Goal: Task Accomplishment & Management: Manage account settings

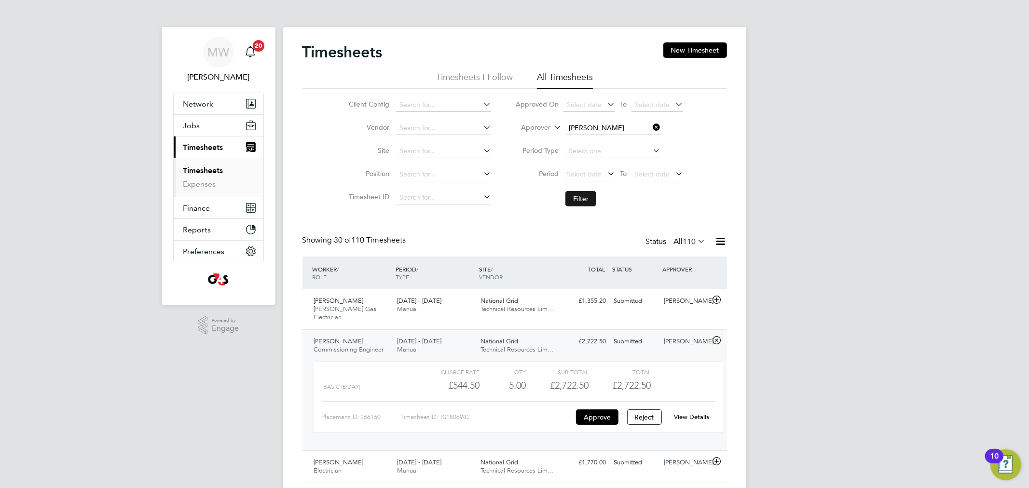
click at [585, 196] on button "Filter" at bounding box center [580, 198] width 31 height 15
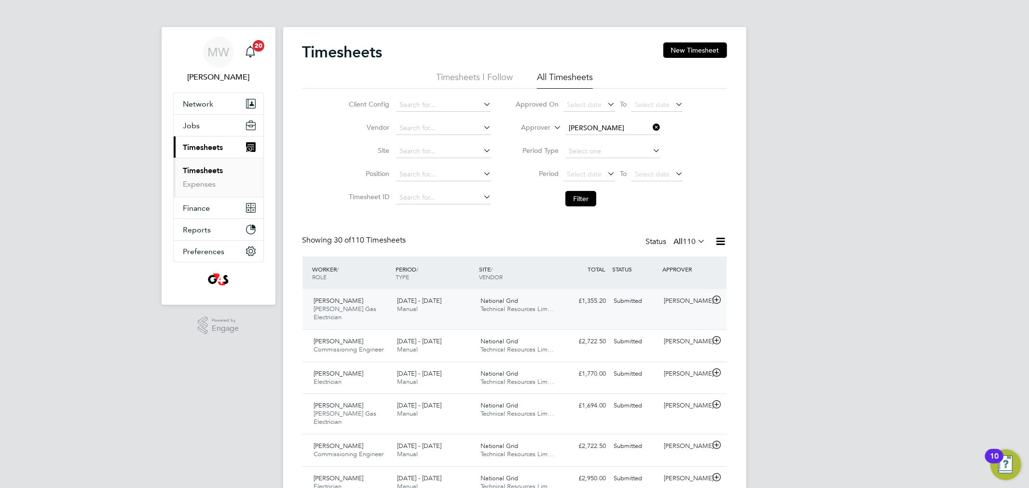
click at [584, 307] on div "£1,355.20 Submitted" at bounding box center [585, 301] width 50 height 16
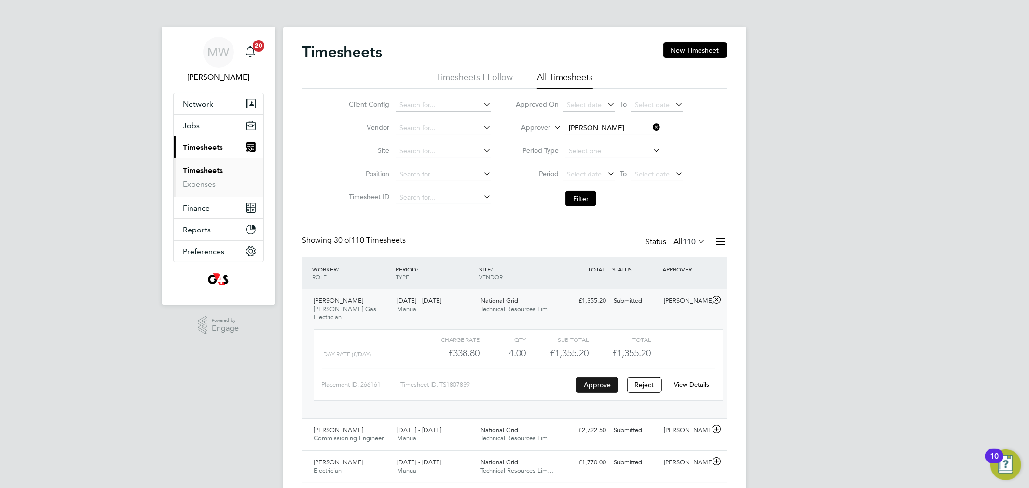
click at [590, 377] on button "Approve" at bounding box center [597, 384] width 42 height 15
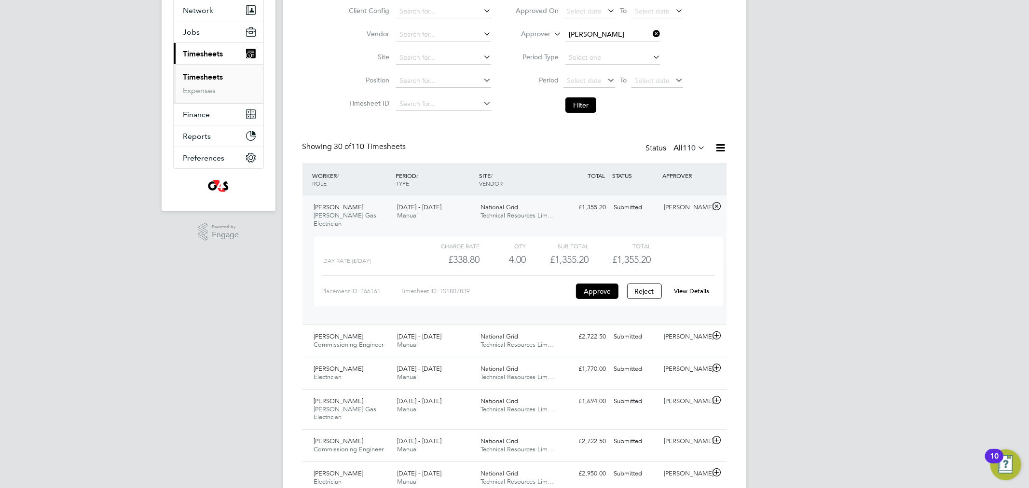
scroll to position [107, 0]
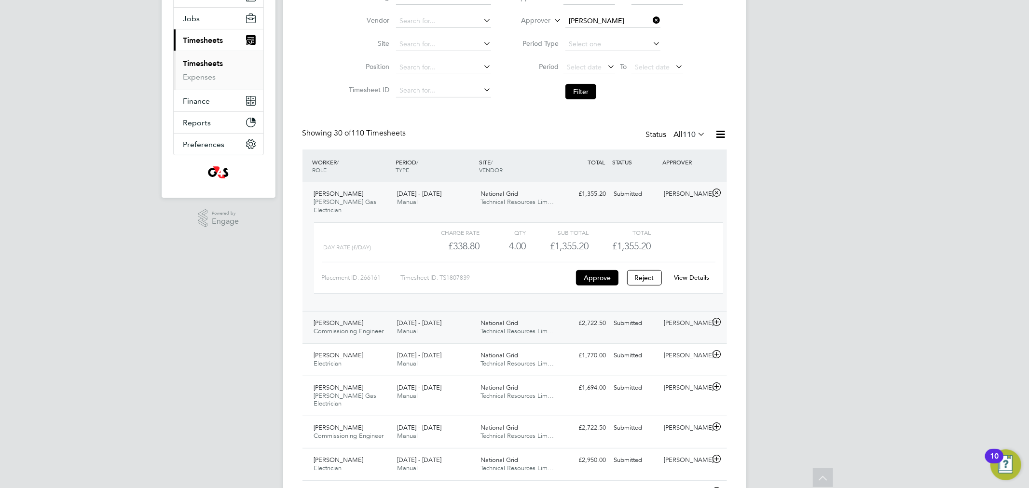
click at [624, 316] on div "Submitted" at bounding box center [635, 324] width 50 height 16
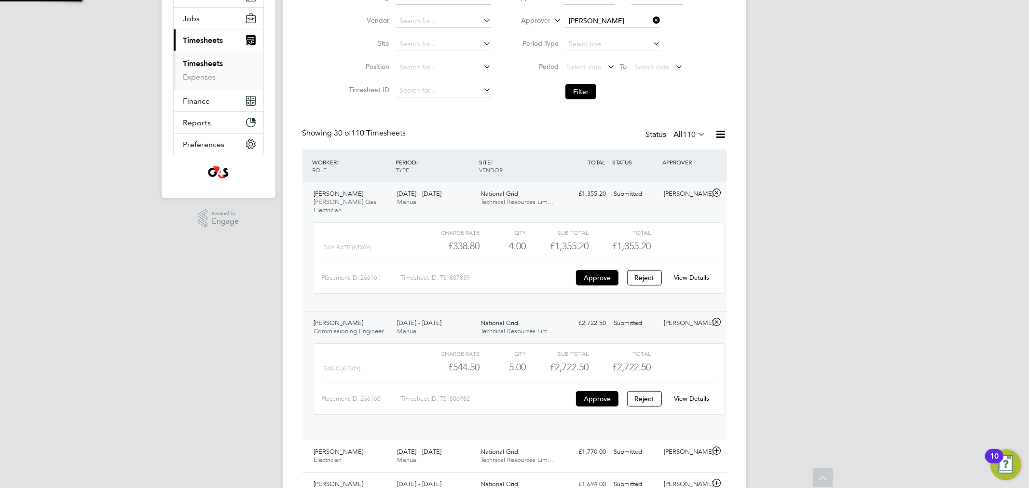
scroll to position [16, 94]
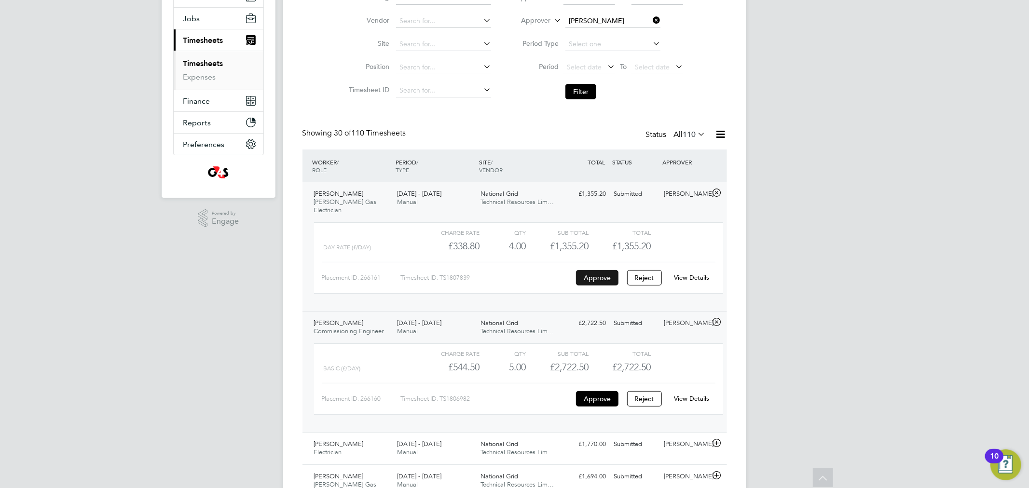
click at [597, 270] on button "Approve" at bounding box center [597, 277] width 42 height 15
click at [598, 391] on button "Approve" at bounding box center [597, 398] width 42 height 15
click at [524, 439] on div "National Grid Technical Resources Lim…" at bounding box center [518, 449] width 83 height 24
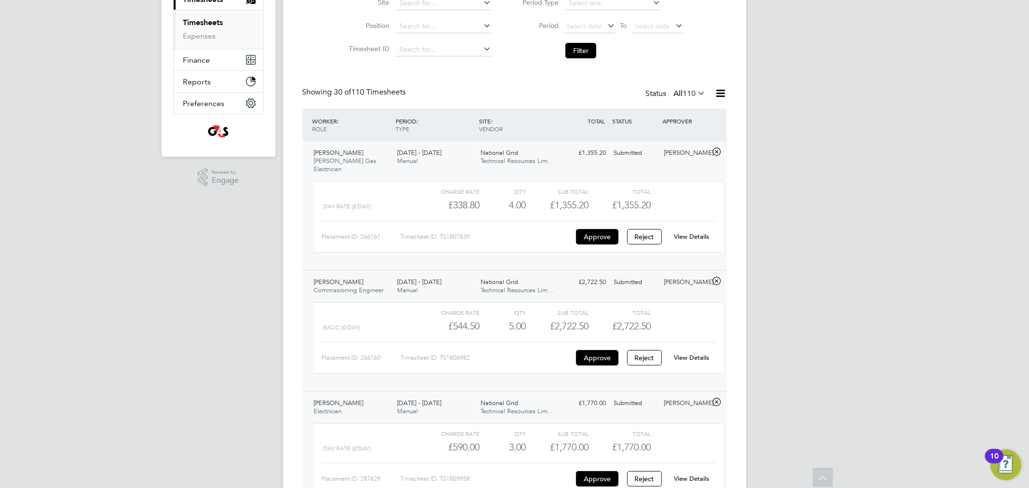
scroll to position [268, 0]
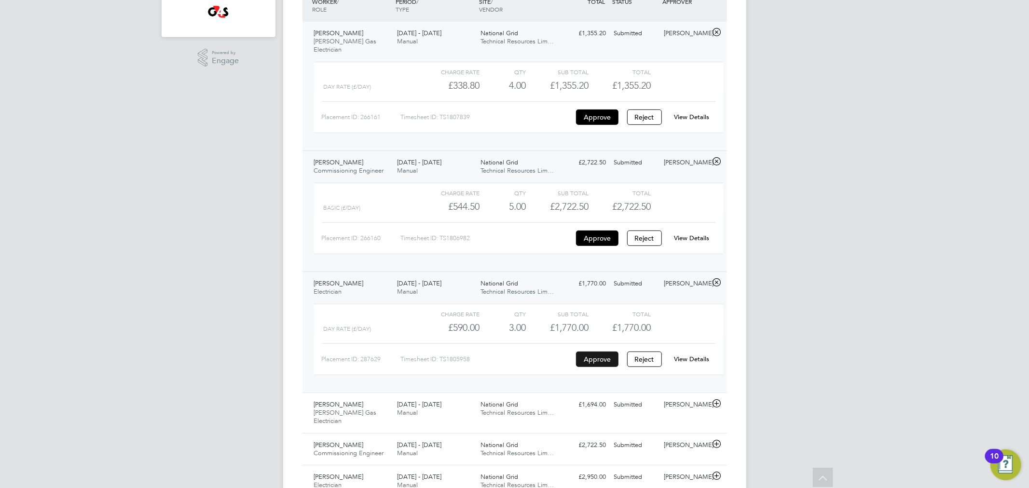
click at [608, 353] on button "Approve" at bounding box center [597, 359] width 42 height 15
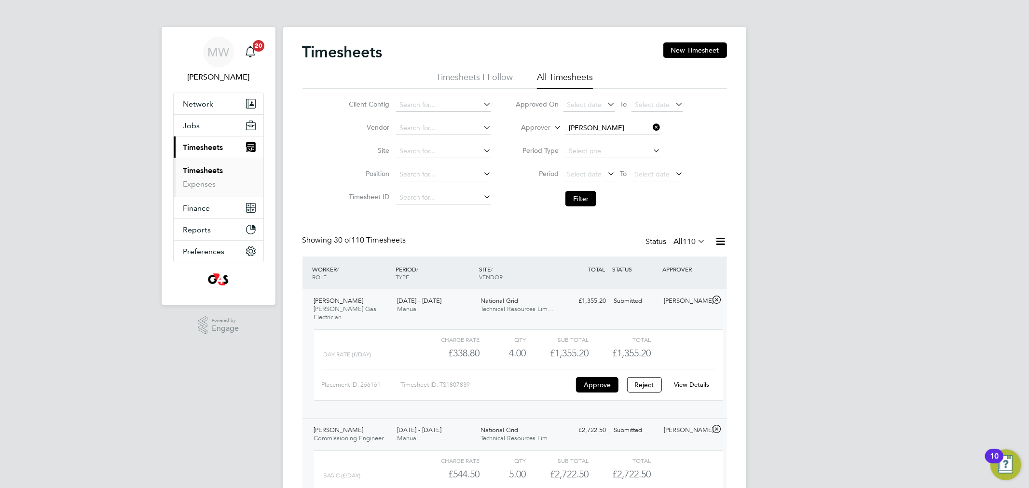
click at [201, 174] on link "Timesheets" at bounding box center [203, 170] width 40 height 9
click at [203, 171] on link "Timesheets" at bounding box center [203, 170] width 40 height 9
click at [204, 150] on span "Timesheets" at bounding box center [203, 147] width 40 height 9
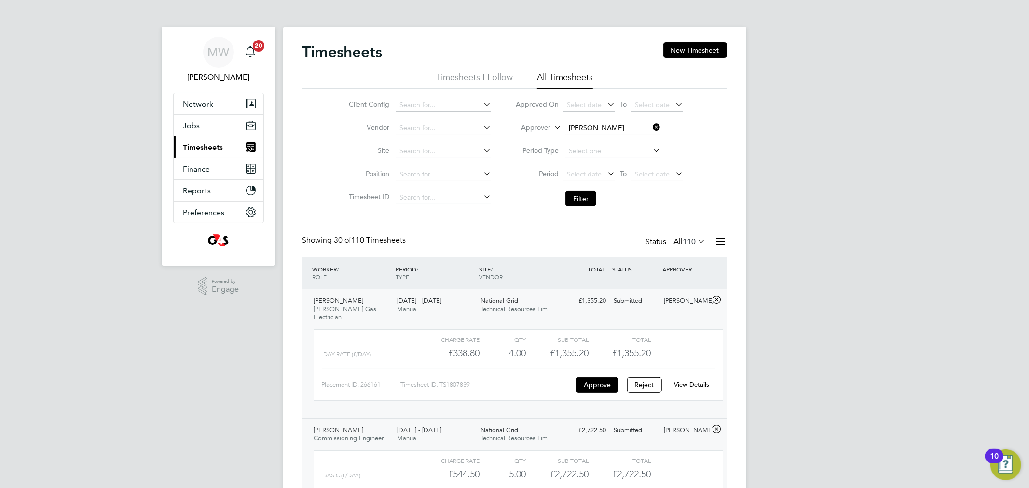
click at [204, 150] on span "Timesheets" at bounding box center [203, 147] width 40 height 9
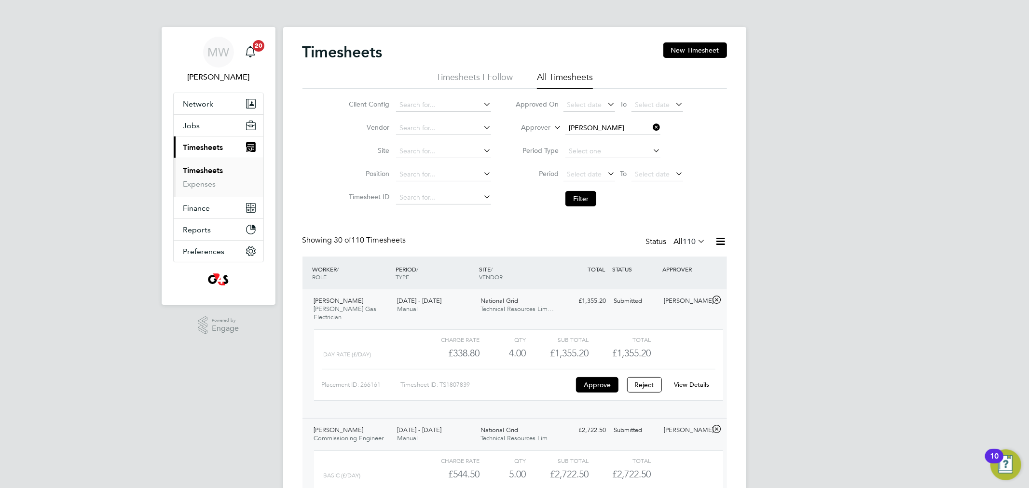
click at [200, 169] on link "Timesheets" at bounding box center [203, 170] width 40 height 9
click at [582, 191] on button "Filter" at bounding box center [580, 198] width 31 height 15
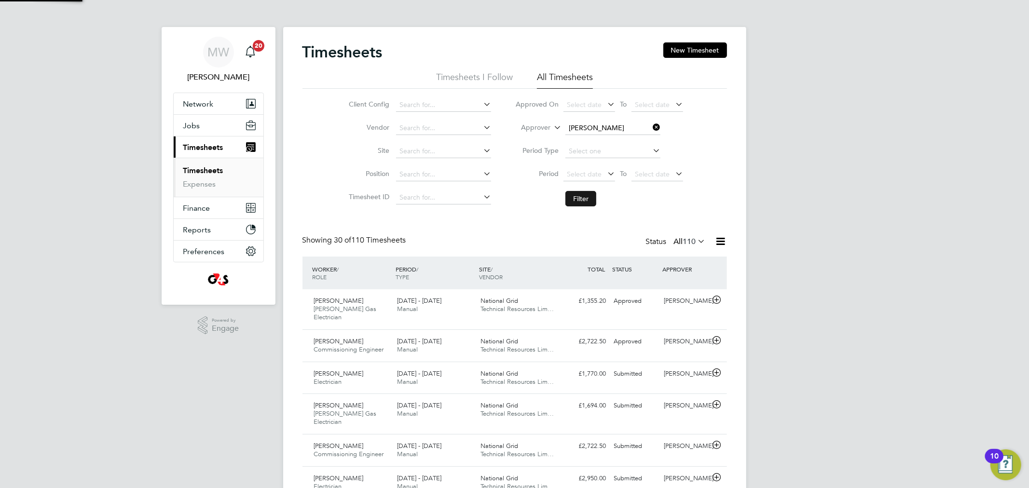
scroll to position [24, 84]
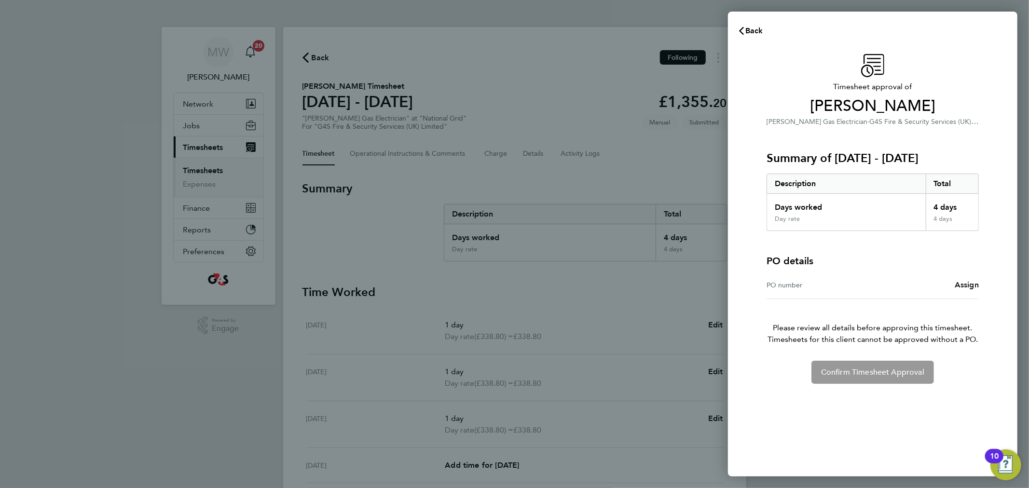
click at [966, 285] on span "Assign" at bounding box center [967, 284] width 24 height 9
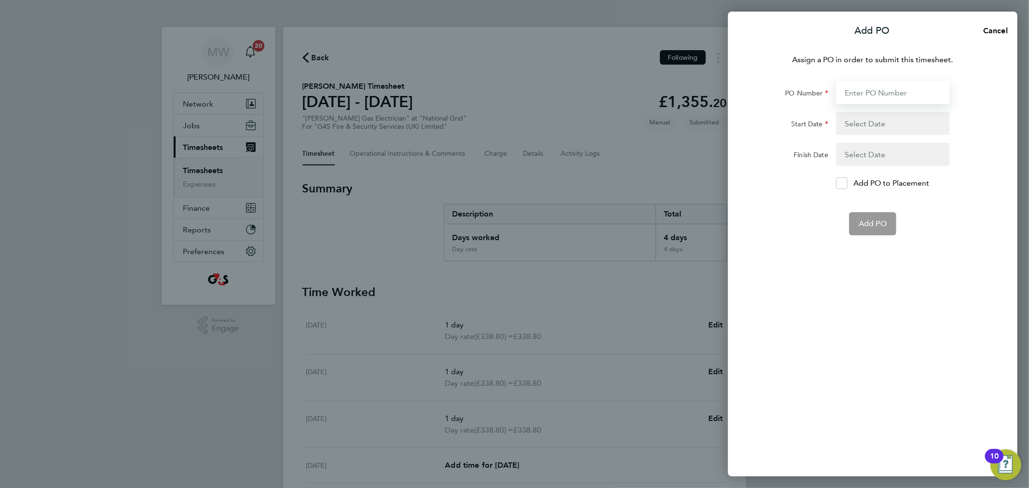
click at [851, 95] on input "PO Number" at bounding box center [893, 92] width 114 height 23
paste input "60SO109797 / QS64381/00"
type input "60SO109797 / QS64381/00"
click at [853, 124] on button "button" at bounding box center [893, 123] width 114 height 23
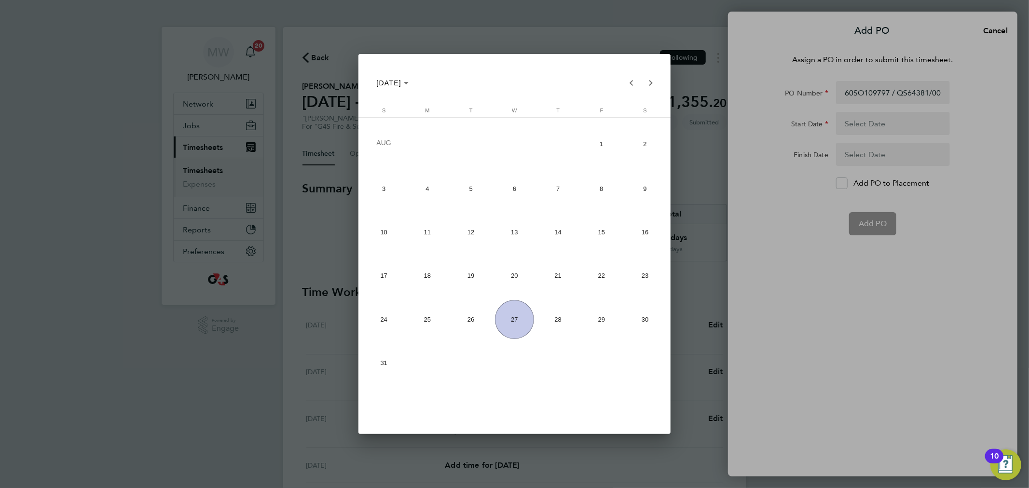
click at [430, 278] on span "18" at bounding box center [427, 275] width 39 height 39
type input "18 Aug 25"
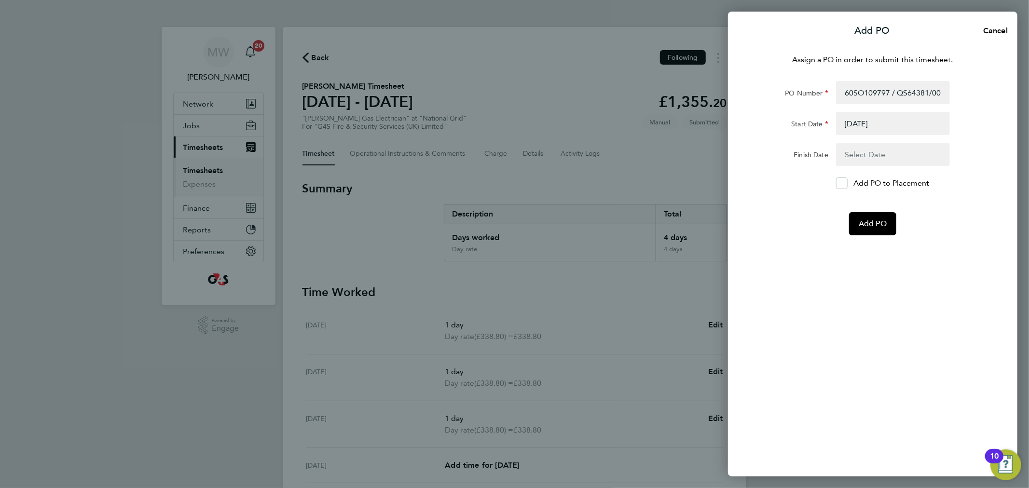
click at [862, 152] on button "button" at bounding box center [893, 154] width 114 height 23
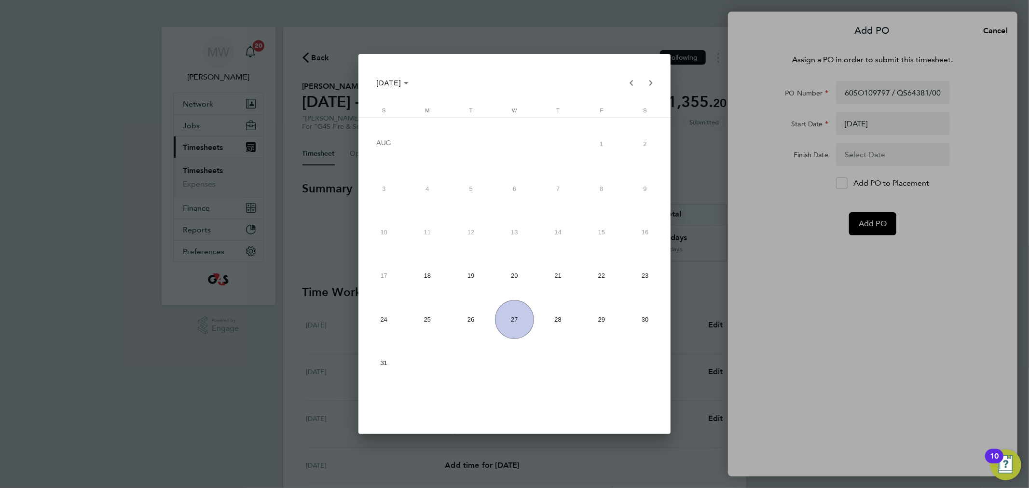
click at [599, 275] on span "22" at bounding box center [601, 275] width 39 height 39
type input "[DATE]"
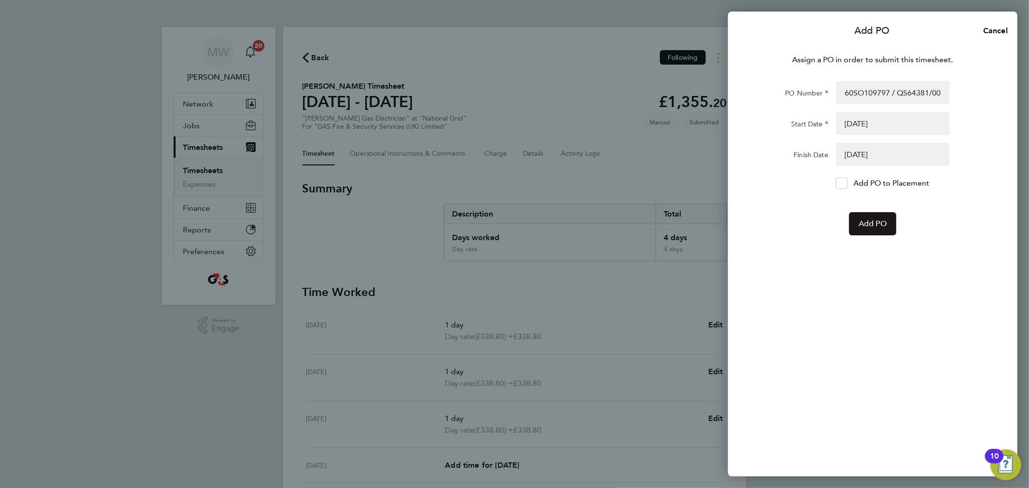
click at [879, 228] on span "Add PO" at bounding box center [873, 224] width 28 height 10
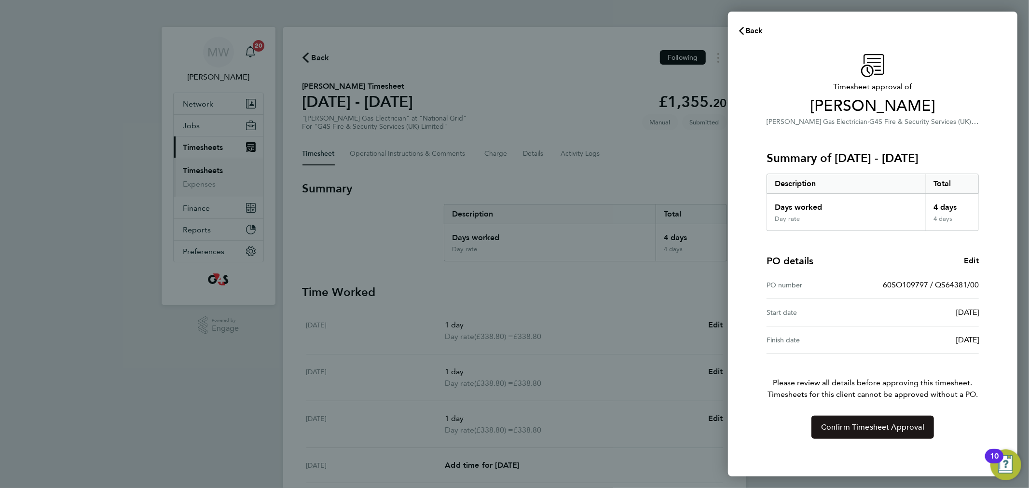
click at [874, 431] on span "Confirm Timesheet Approval" at bounding box center [872, 428] width 103 height 10
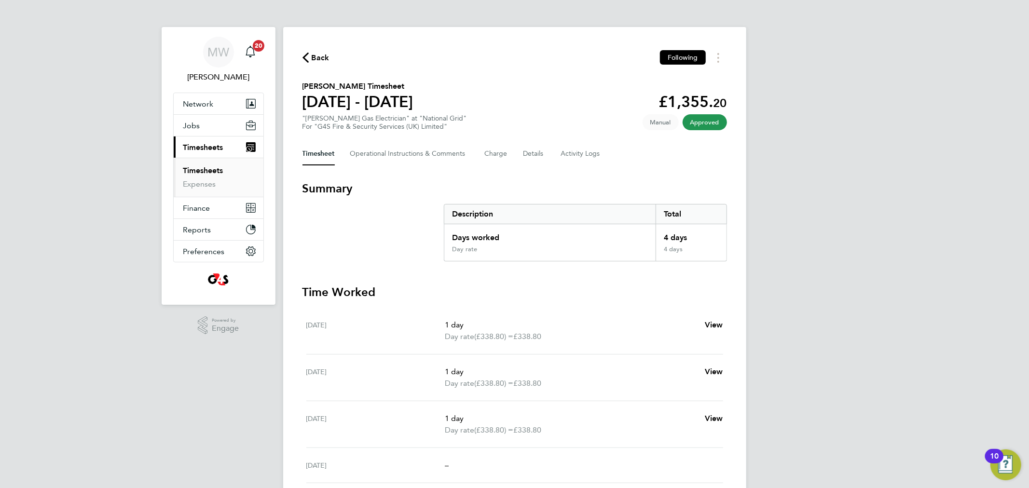
scroll to position [150, 0]
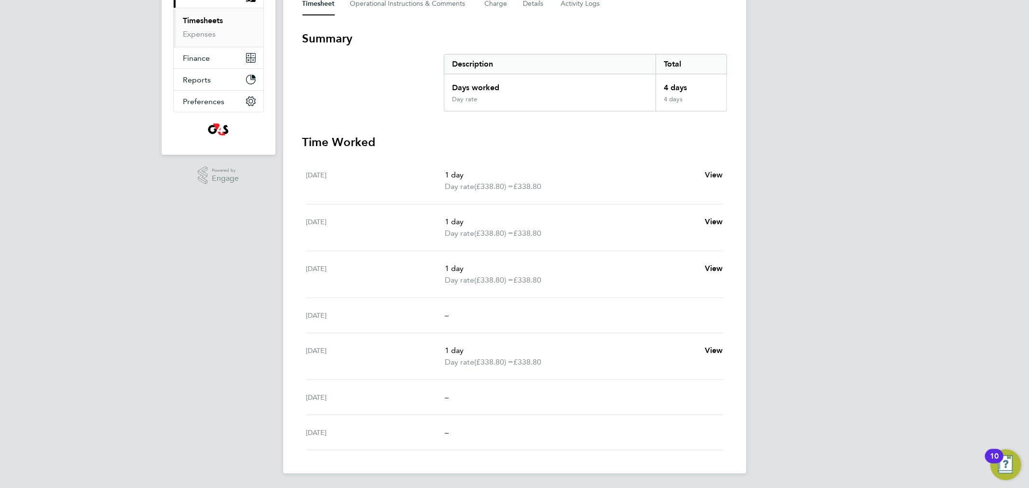
click at [721, 174] on span "View" at bounding box center [714, 174] width 18 height 9
select select "1"
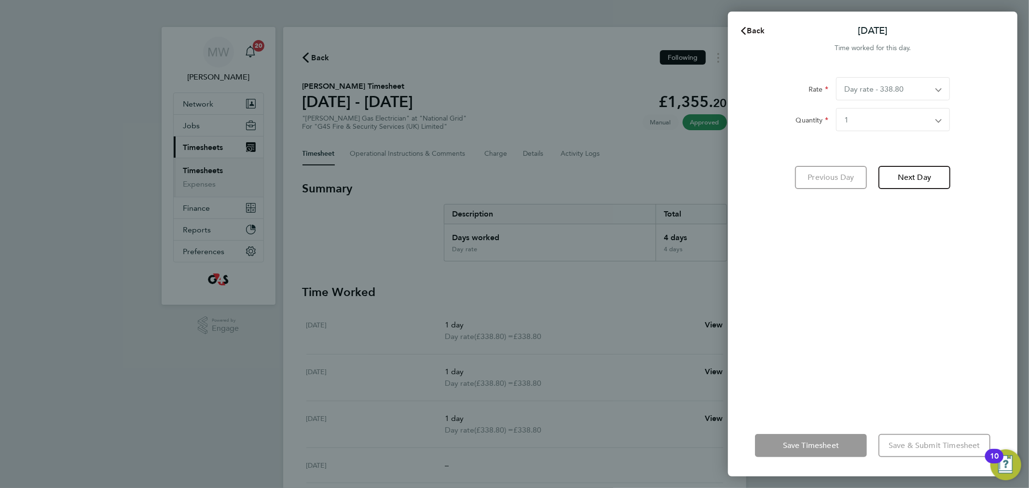
click at [751, 31] on span "Back" at bounding box center [756, 30] width 18 height 9
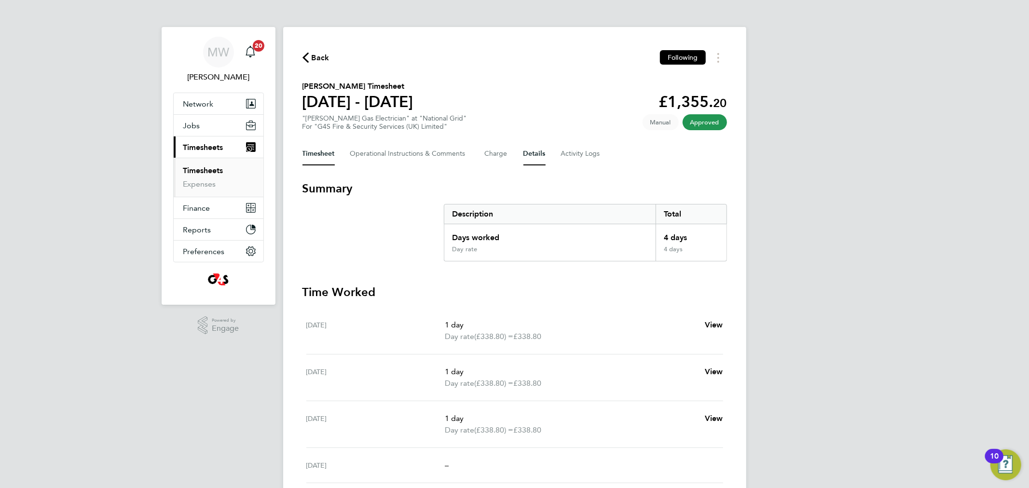
click at [529, 155] on button "Details" at bounding box center [534, 153] width 22 height 23
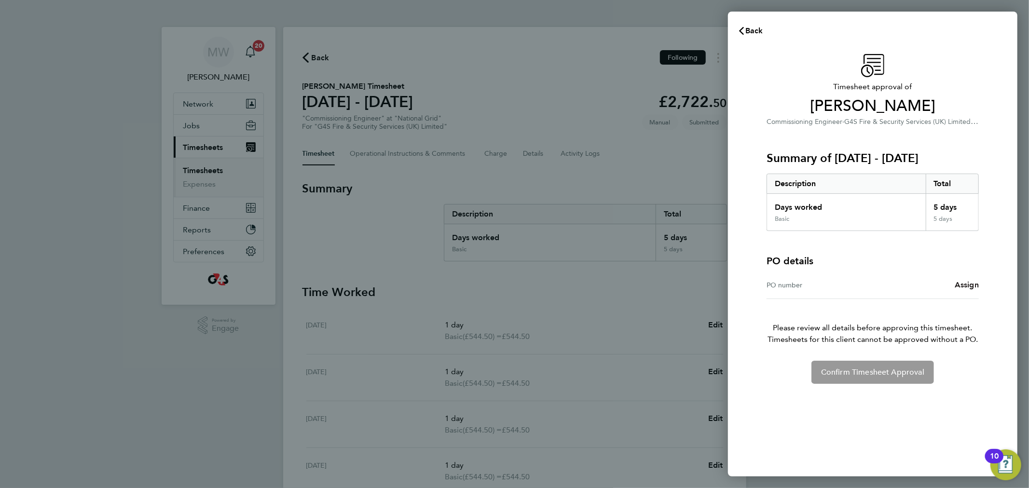
click at [959, 285] on span "Assign" at bounding box center [967, 284] width 24 height 9
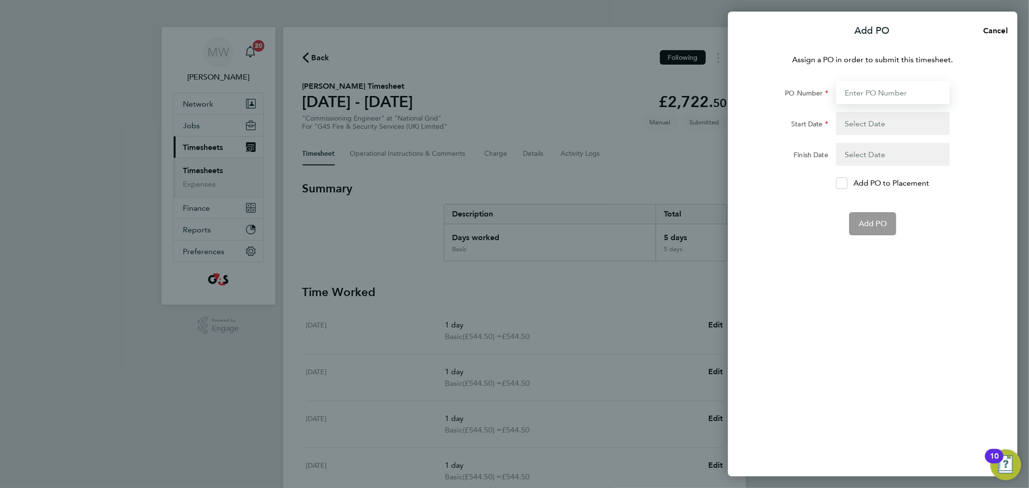
click at [854, 94] on input "PO Number" at bounding box center [893, 92] width 114 height 23
paste input "60SO109795 / QS64381/00"
type input "60SO109795 / QS64381/00"
click at [866, 127] on button "button" at bounding box center [893, 123] width 114 height 23
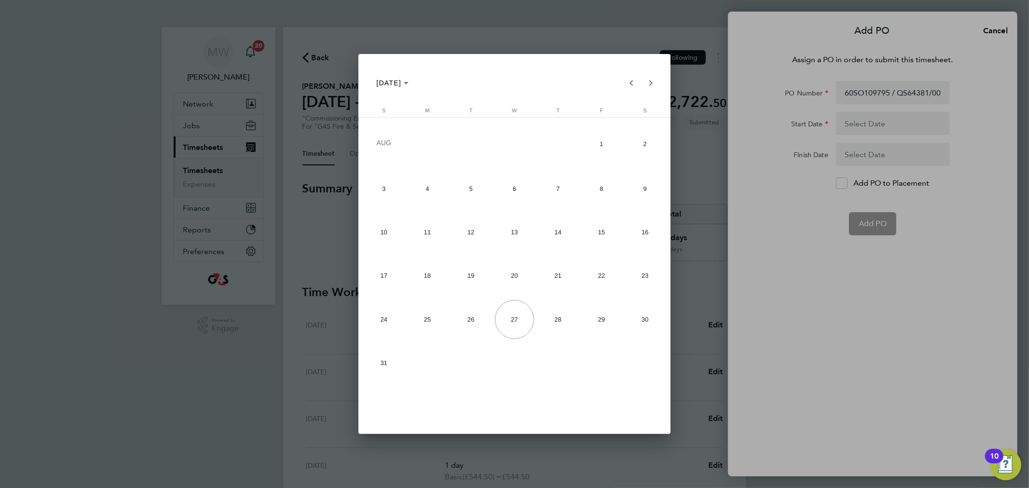
click at [436, 283] on span "18" at bounding box center [427, 275] width 39 height 39
type input "[DATE]"
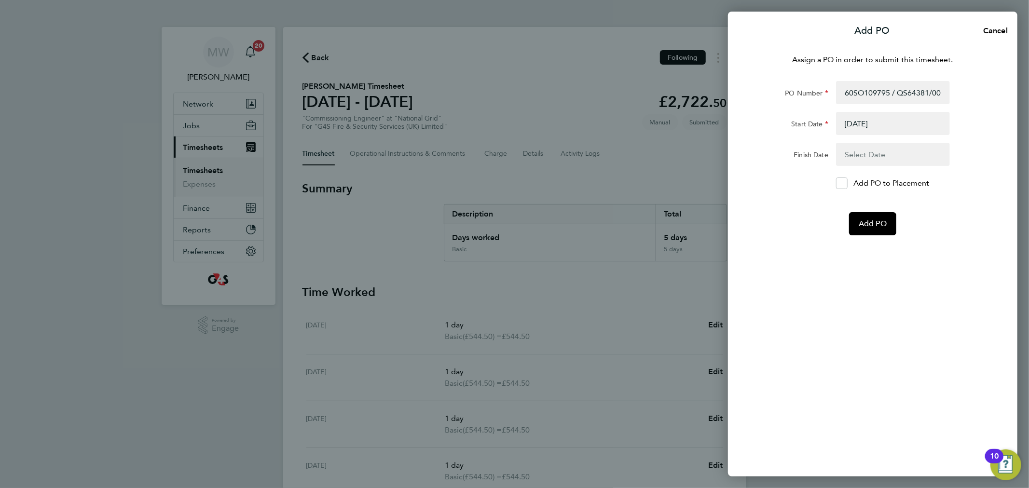
click at [860, 153] on button "button" at bounding box center [893, 154] width 114 height 23
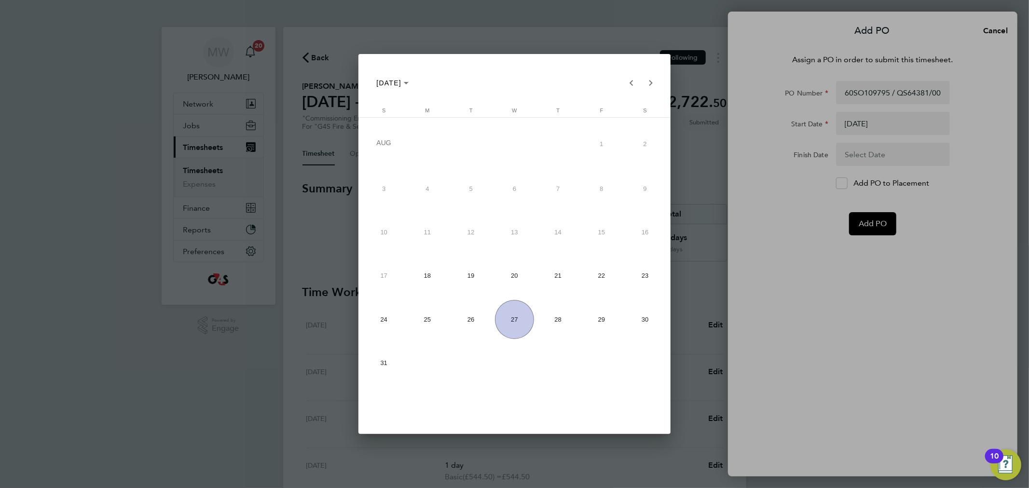
click at [592, 275] on span "22" at bounding box center [601, 275] width 39 height 39
type input "22 Aug 25"
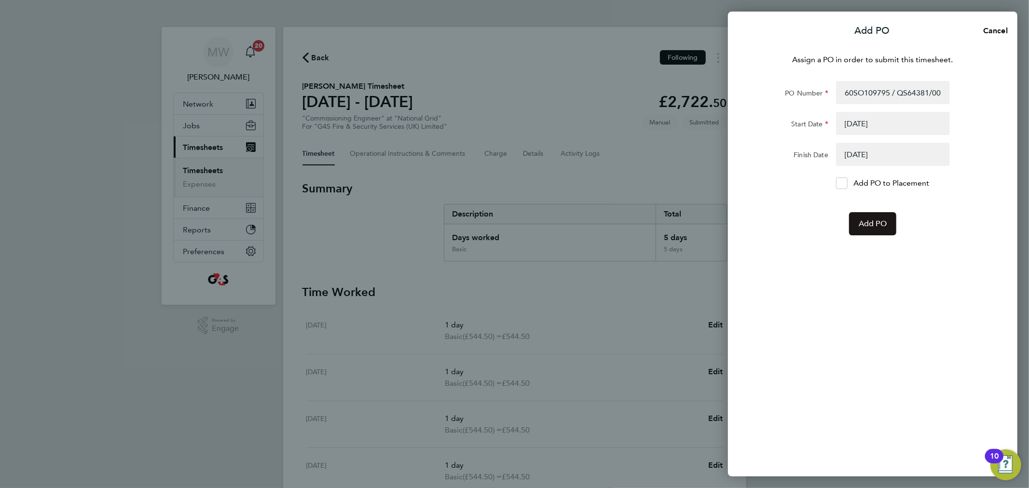
click at [864, 227] on span "Add PO" at bounding box center [873, 224] width 28 height 10
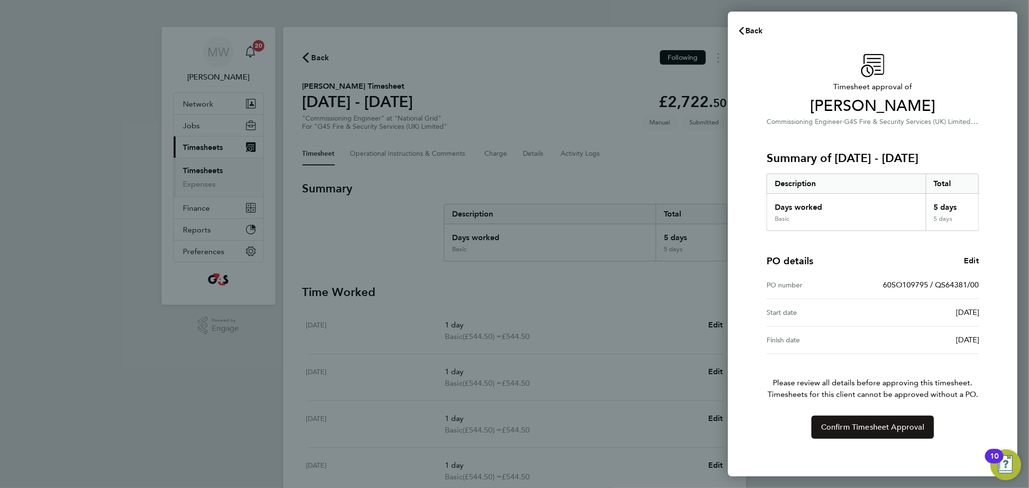
click at [883, 427] on span "Confirm Timesheet Approval" at bounding box center [872, 428] width 103 height 10
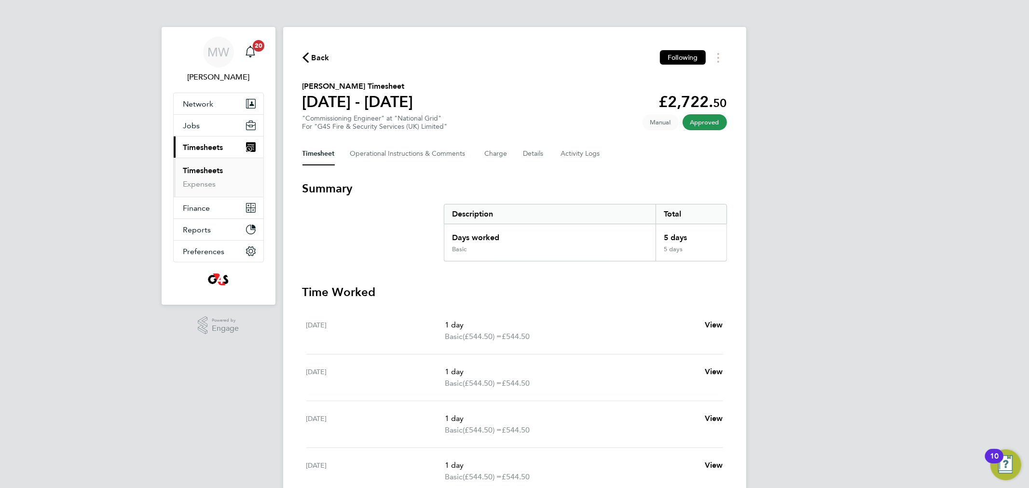
click at [321, 61] on span "Back" at bounding box center [321, 58] width 18 height 12
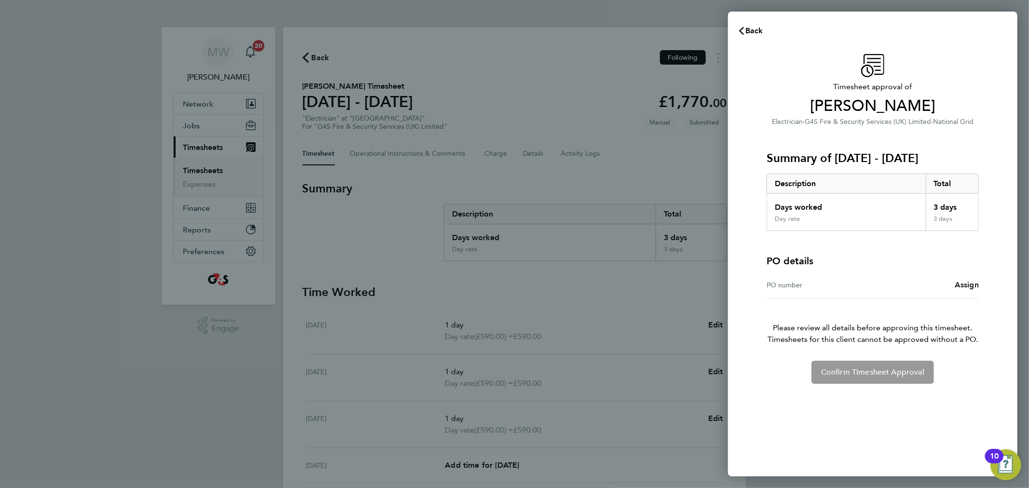
click at [972, 286] on span "Assign" at bounding box center [967, 284] width 24 height 9
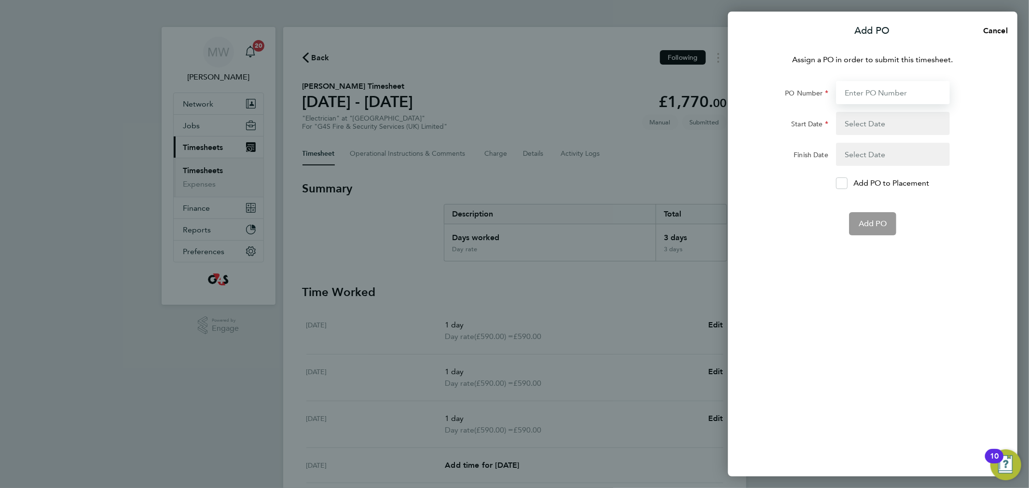
click at [850, 88] on input "PO Number" at bounding box center [893, 92] width 114 height 23
paste input "60SO109799 / QS64381/00"
type input "60SO109799 / QS64381/00"
click at [876, 117] on button "button" at bounding box center [893, 123] width 114 height 23
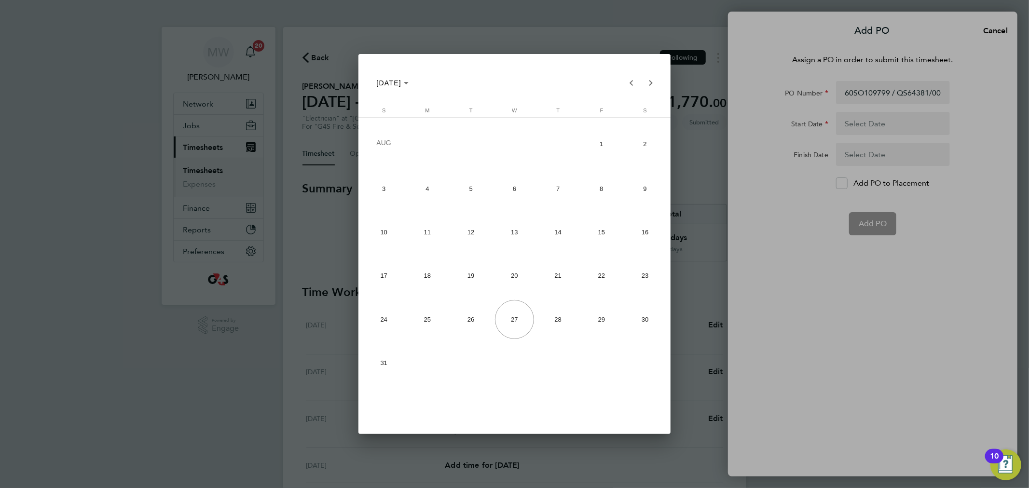
click at [430, 269] on span "18" at bounding box center [427, 275] width 39 height 39
type input "[DATE]"
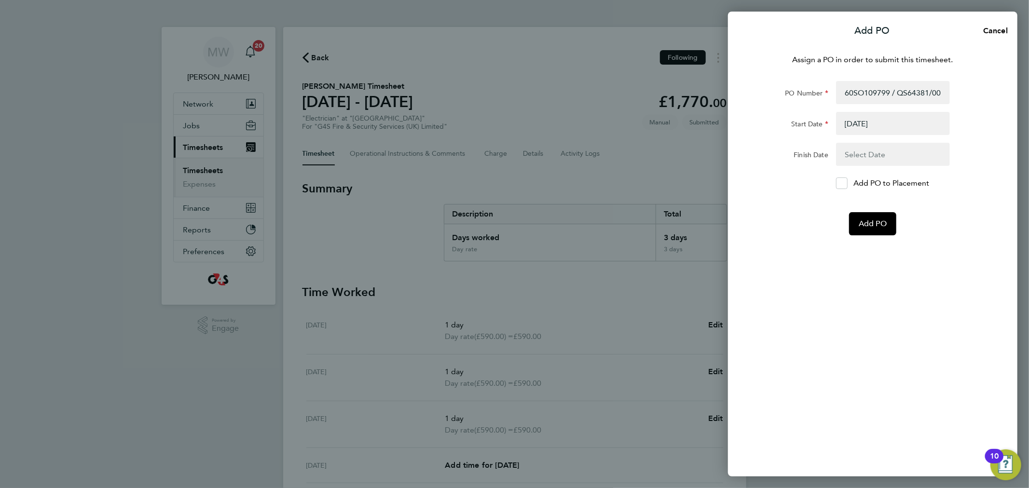
click at [852, 153] on button "button" at bounding box center [893, 154] width 114 height 23
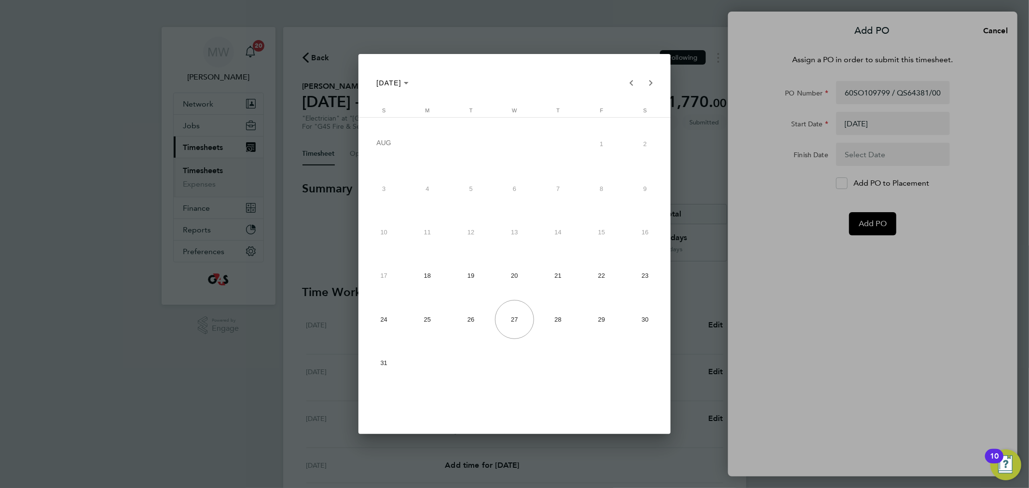
click at [594, 282] on span "22" at bounding box center [601, 275] width 39 height 39
type input "[DATE]"
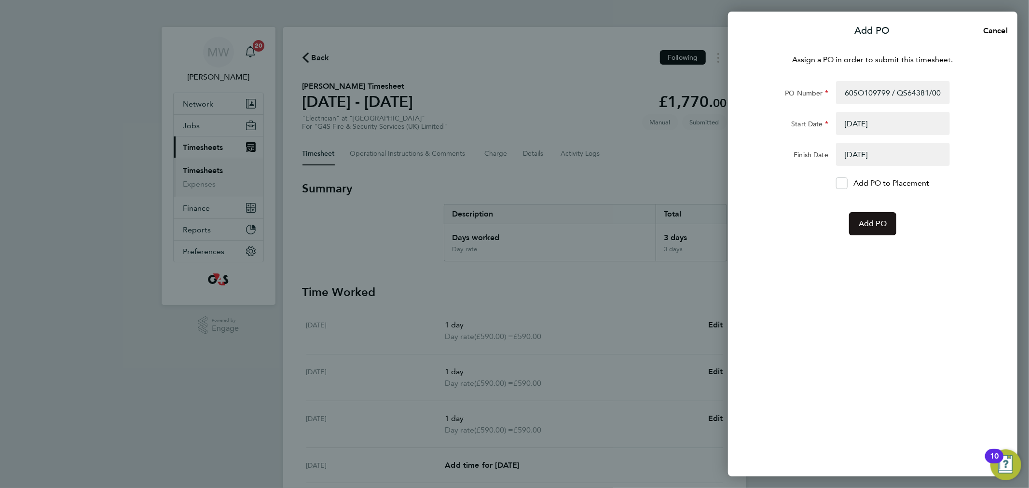
click at [870, 226] on span "Add PO" at bounding box center [873, 224] width 28 height 10
